Goal: Task Accomplishment & Management: Manage account settings

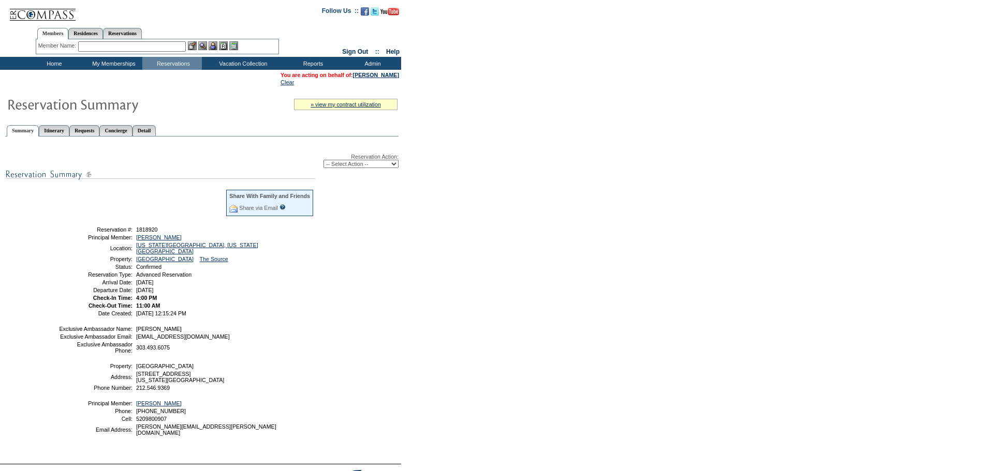
click at [393, 168] on select "-- Select Action -- Modify Reservation Dates Modify Reservation Cost Modify Occ…" at bounding box center [360, 164] width 75 height 8
select select "ChangeDates"
click at [323, 162] on select "-- Select Action -- Modify Reservation Dates Modify Reservation Cost Modify Occ…" at bounding box center [360, 164] width 75 height 8
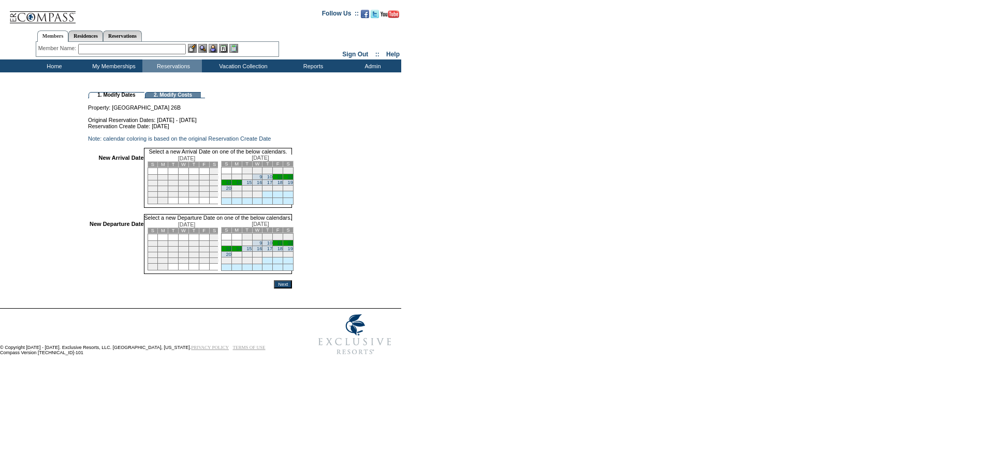
click at [272, 180] on link "10" at bounding box center [269, 176] width 5 height 5
